Goal: Task Accomplishment & Management: Manage account settings

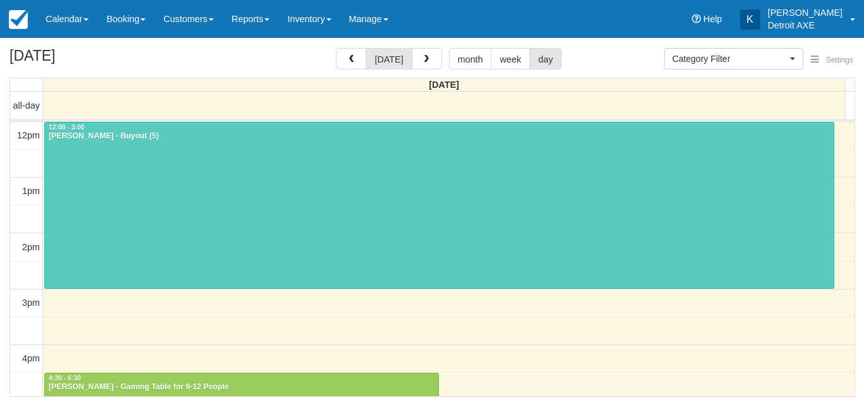
select select
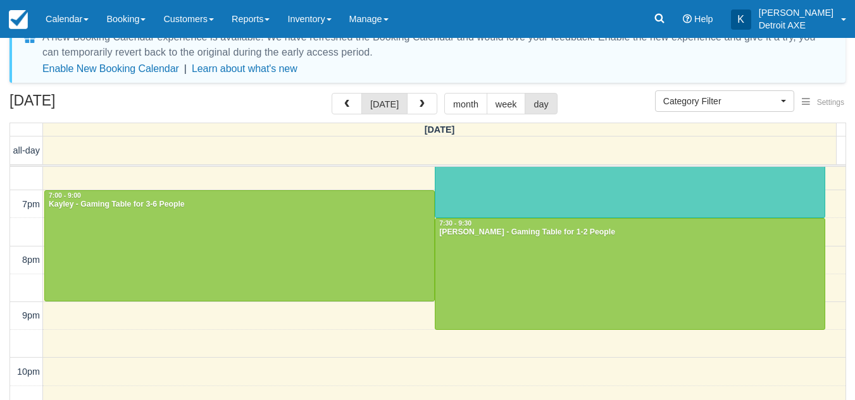
scroll to position [68, 0]
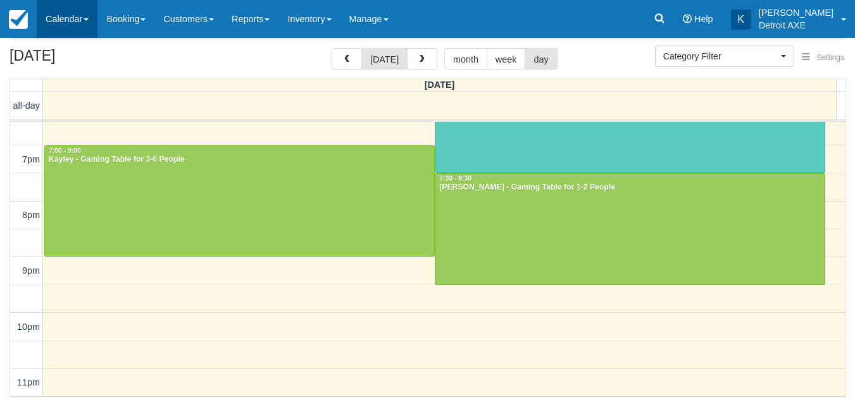
click at [85, 7] on link "Calendar" at bounding box center [67, 19] width 61 height 38
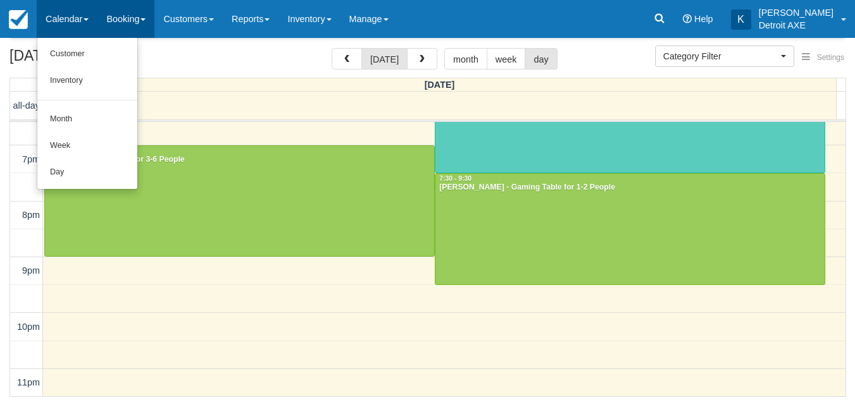
click at [126, 20] on link "Booking" at bounding box center [125, 19] width 57 height 38
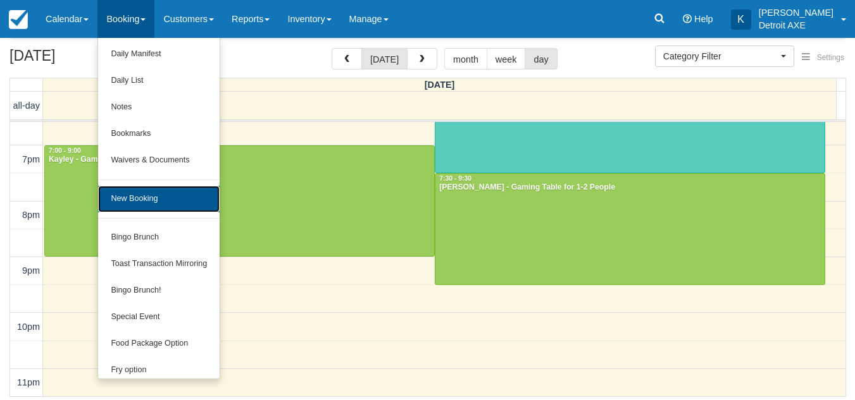
click at [154, 191] on link "New Booking" at bounding box center [158, 199] width 121 height 27
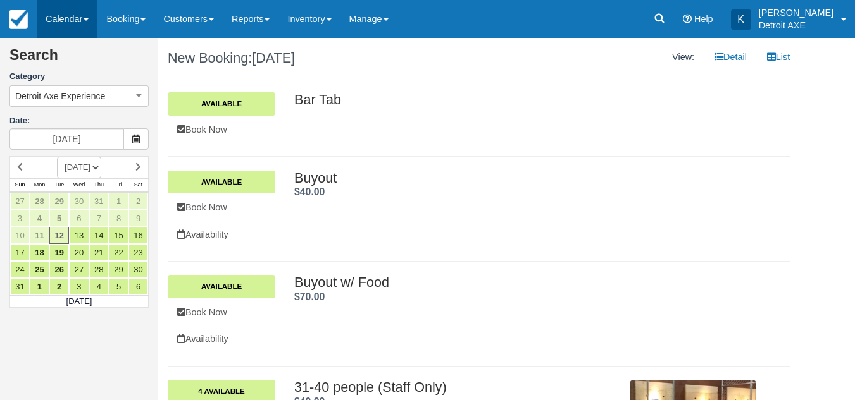
click at [89, 22] on link "Calendar" at bounding box center [67, 19] width 61 height 38
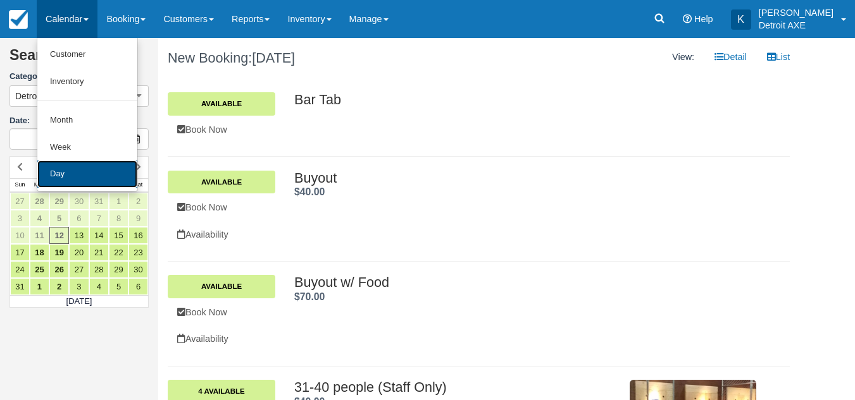
click at [89, 173] on link "Day" at bounding box center [87, 174] width 100 height 27
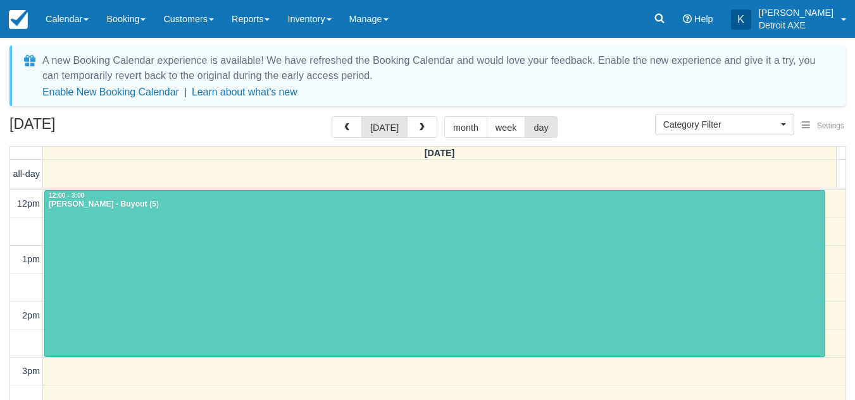
select select
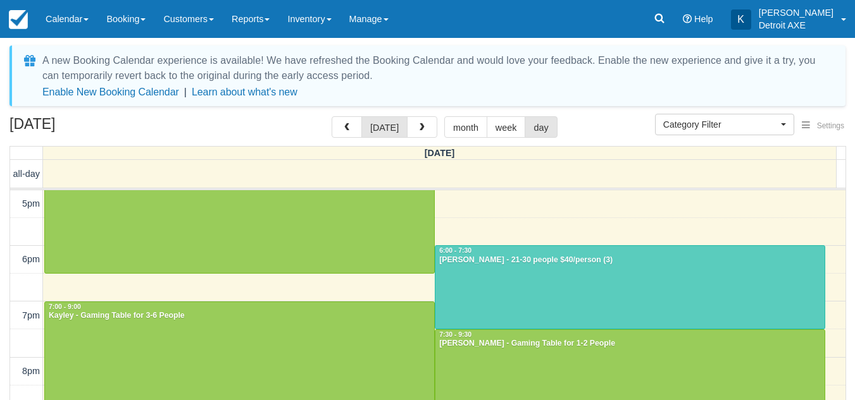
scroll to position [280, 0]
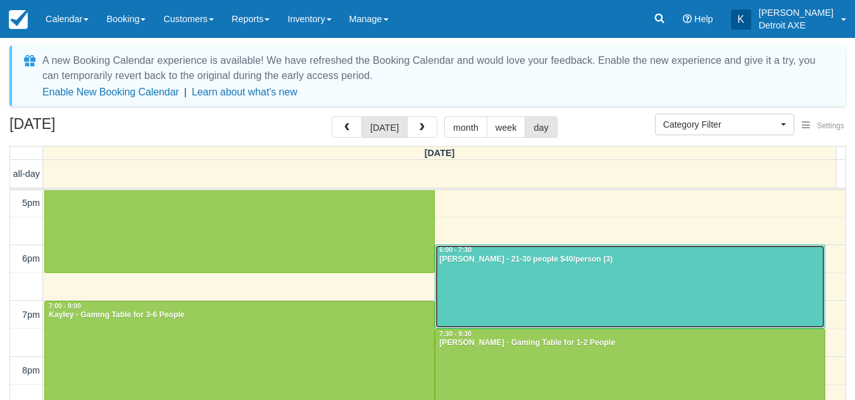
click at [486, 288] on div at bounding box center [629, 286] width 389 height 83
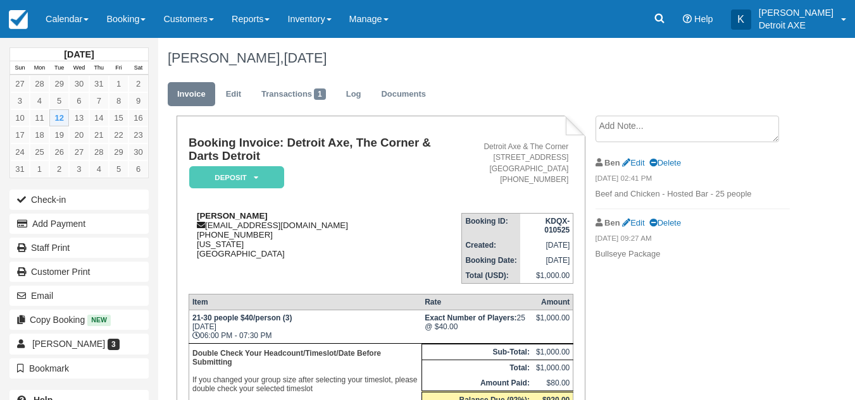
scroll to position [68, 0]
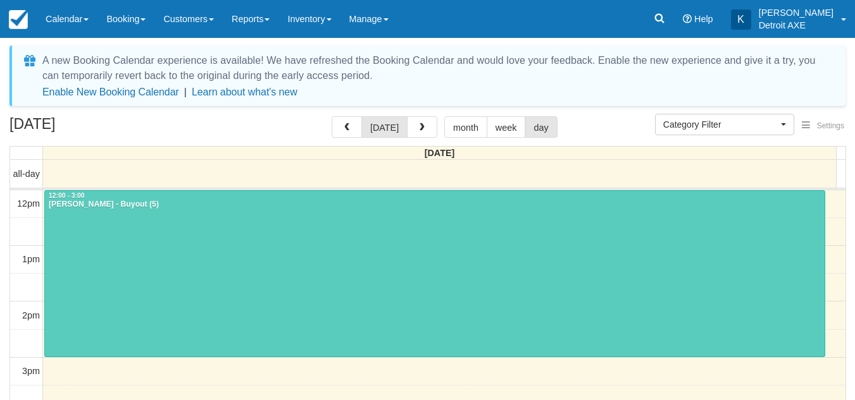
select select
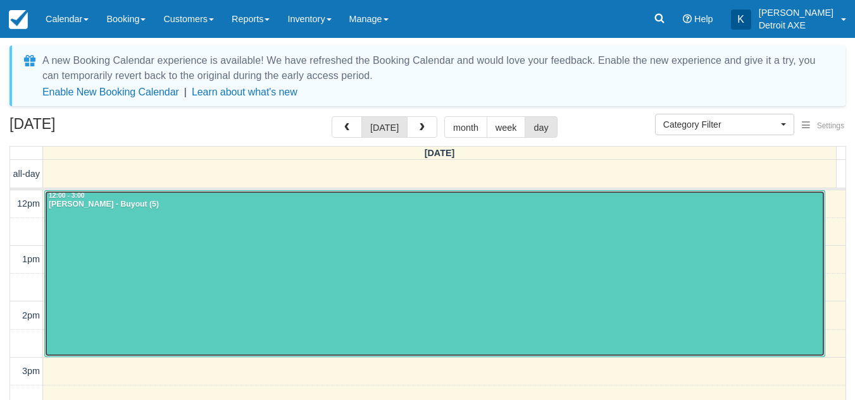
click at [269, 250] on div at bounding box center [434, 274] width 779 height 166
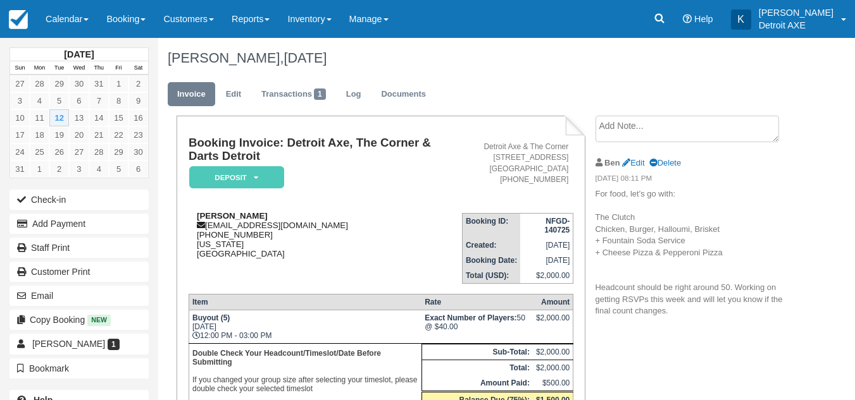
scroll to position [106, 0]
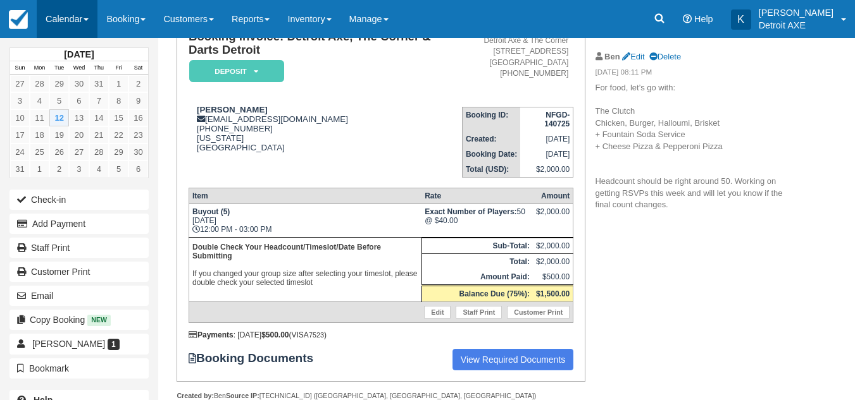
click at [64, 15] on link "Calendar" at bounding box center [67, 19] width 61 height 38
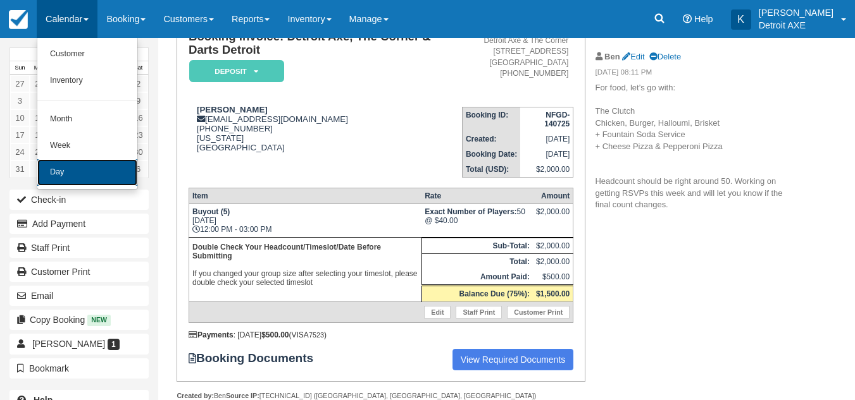
click at [56, 164] on link "Day" at bounding box center [87, 172] width 100 height 27
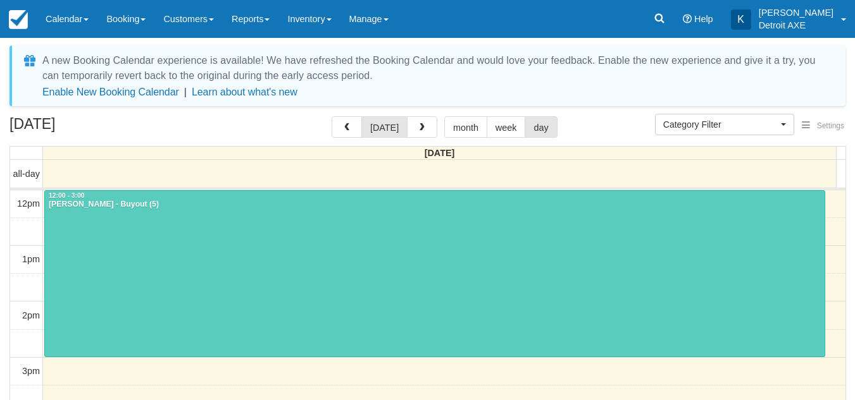
select select
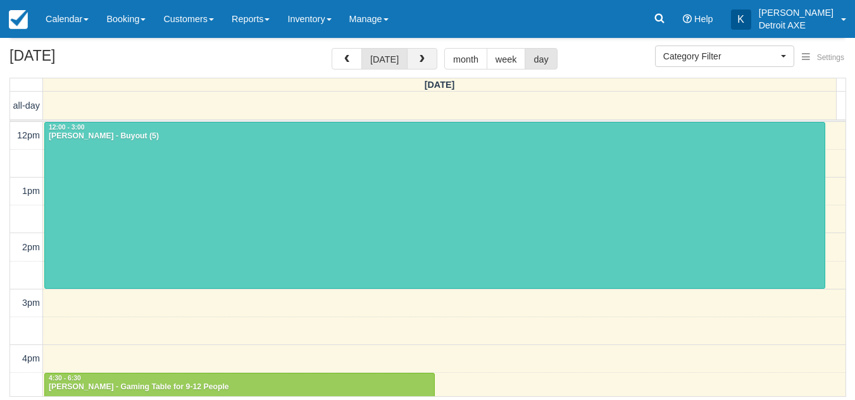
click at [413, 58] on button "button" at bounding box center [422, 59] width 30 height 22
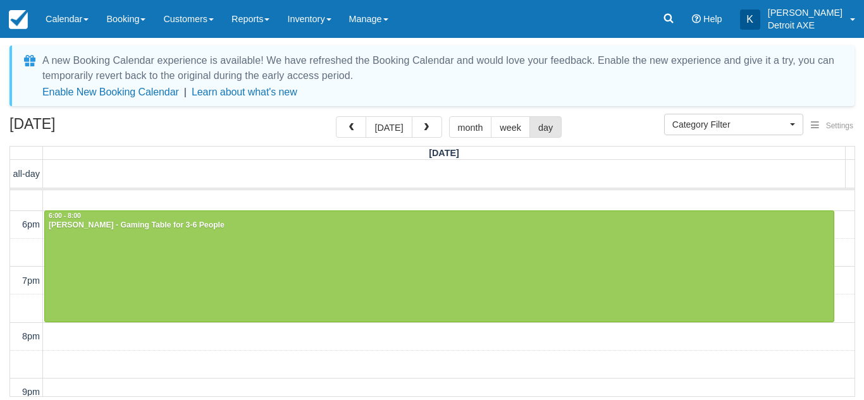
scroll to position [436, 0]
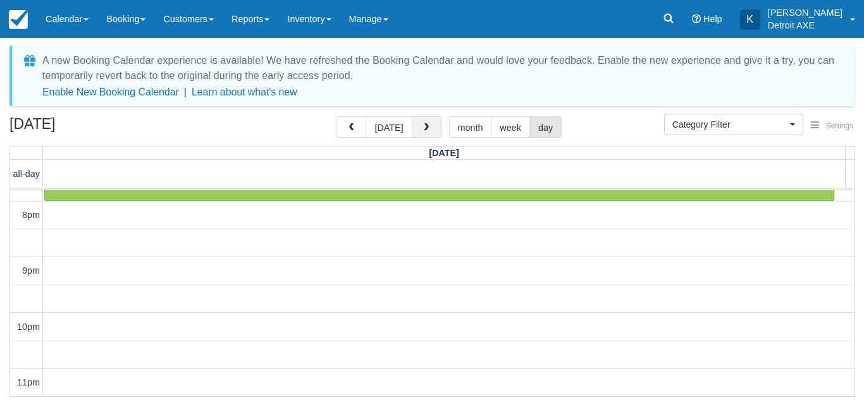
click at [425, 129] on span "button" at bounding box center [426, 127] width 9 height 9
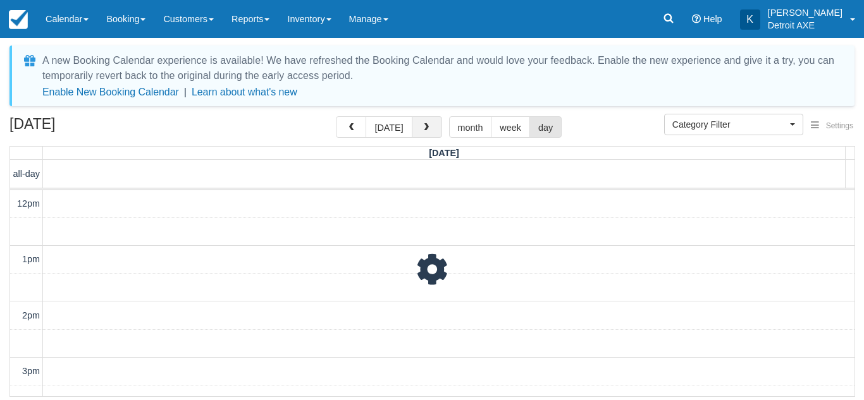
click at [425, 129] on span "button" at bounding box center [426, 127] width 9 height 9
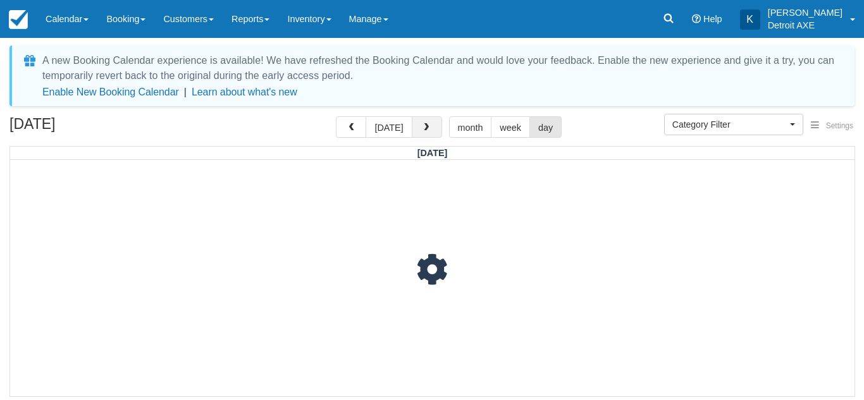
click at [425, 129] on span "button" at bounding box center [426, 127] width 9 height 9
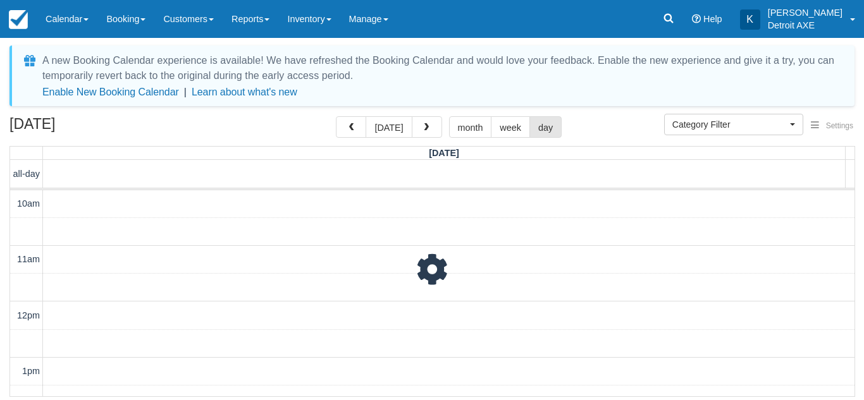
click at [425, 129] on span "button" at bounding box center [426, 127] width 9 height 9
click at [429, 123] on button "button" at bounding box center [427, 127] width 30 height 22
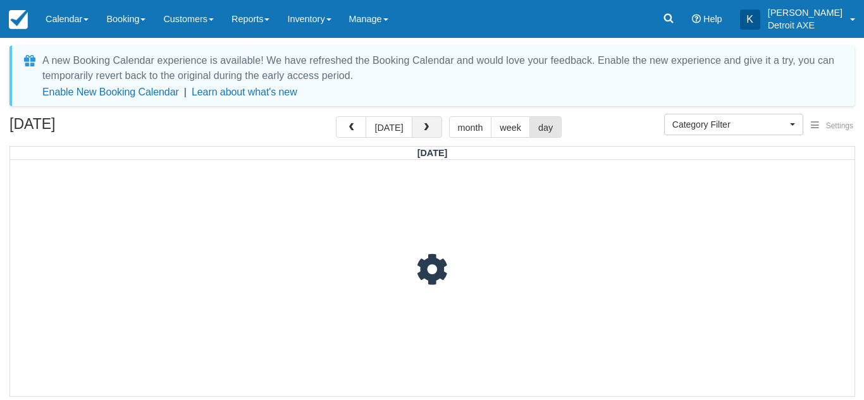
click at [429, 123] on button "button" at bounding box center [427, 127] width 30 height 22
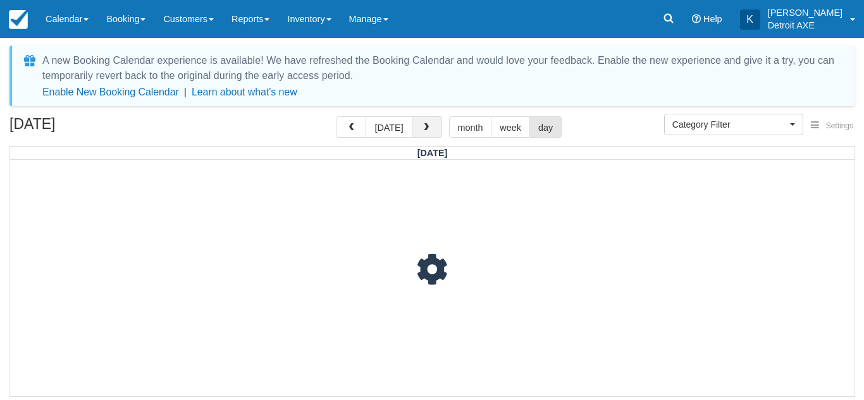
click at [429, 123] on button "button" at bounding box center [427, 127] width 30 height 22
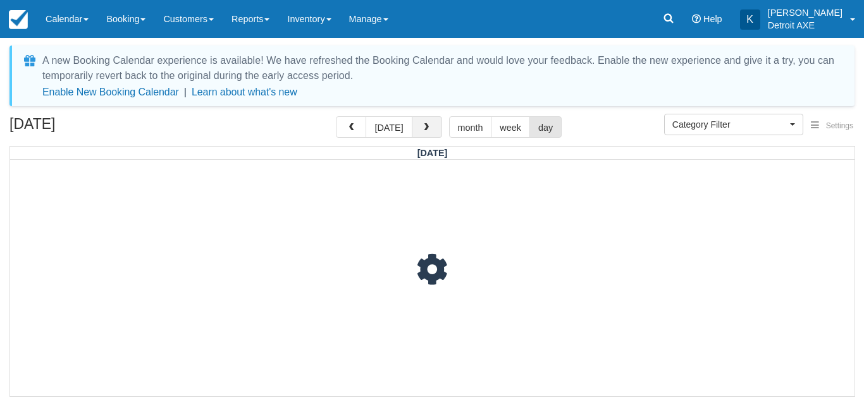
click at [429, 123] on button "button" at bounding box center [427, 127] width 30 height 22
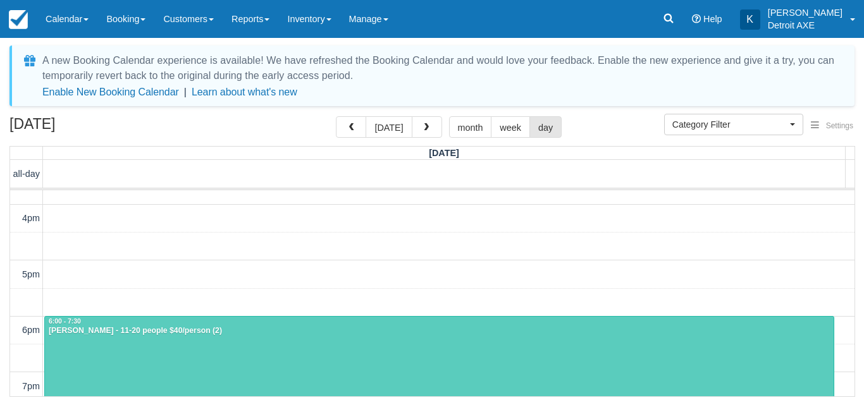
scroll to position [209, 0]
